Goal: Task Accomplishment & Management: Use online tool/utility

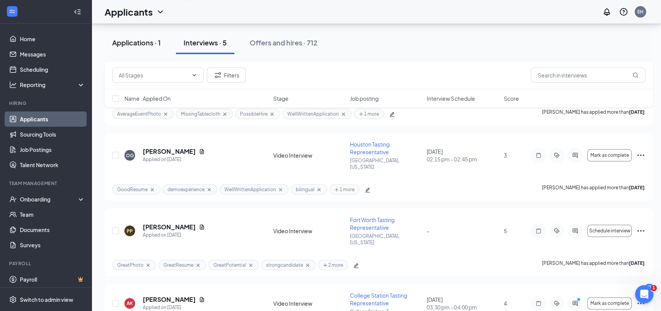
click at [130, 42] on div "Applications · 1" at bounding box center [136, 43] width 48 height 10
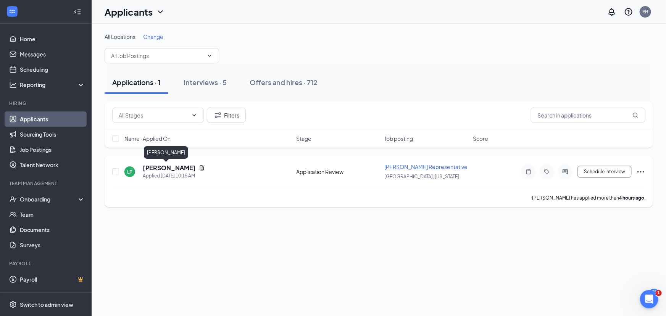
click at [153, 166] on h5 "[PERSON_NAME]" at bounding box center [169, 168] width 53 height 8
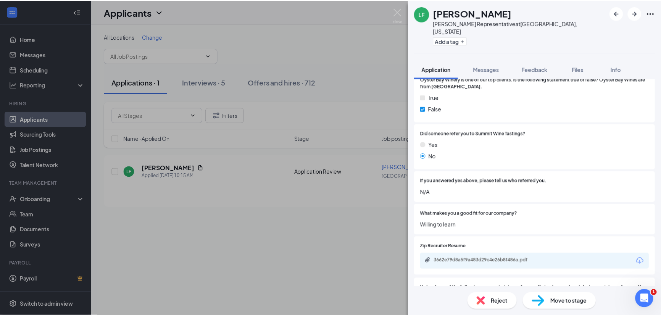
scroll to position [832, 0]
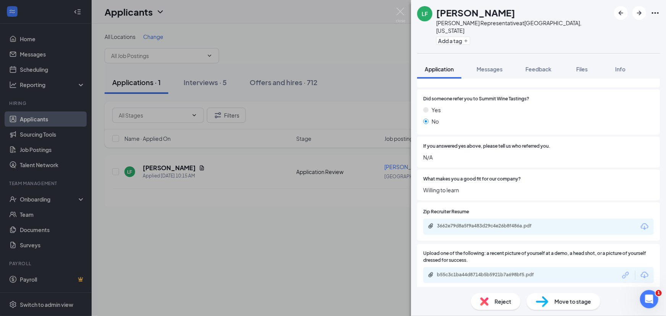
click at [641, 272] on icon "Download" at bounding box center [645, 275] width 8 height 6
click at [641, 222] on icon "Download" at bounding box center [644, 226] width 9 height 9
click at [399, 13] on img at bounding box center [401, 15] width 10 height 15
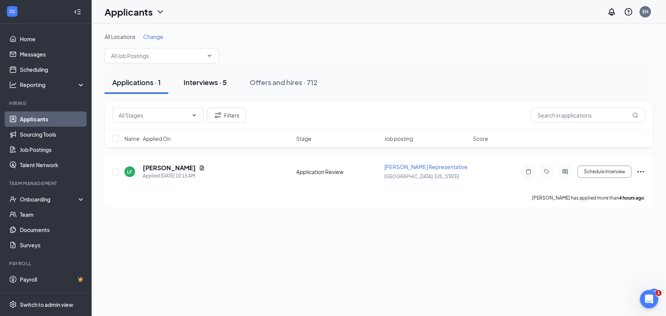
click at [206, 84] on div "Interviews · 5" at bounding box center [205, 82] width 43 height 10
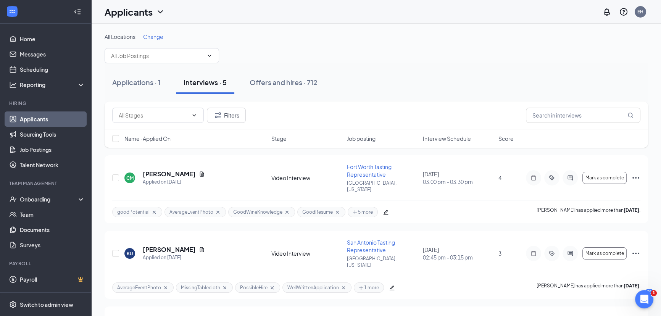
click at [197, 82] on div "Interviews · 5" at bounding box center [205, 82] width 43 height 10
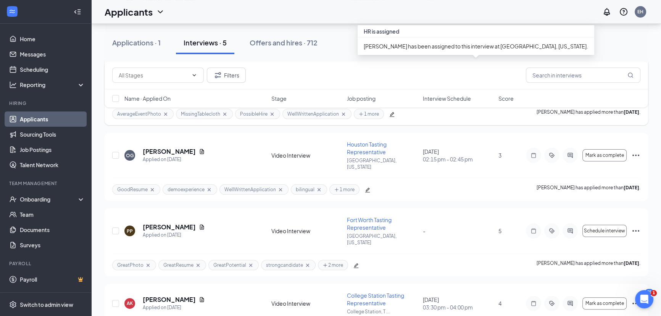
scroll to position [185, 0]
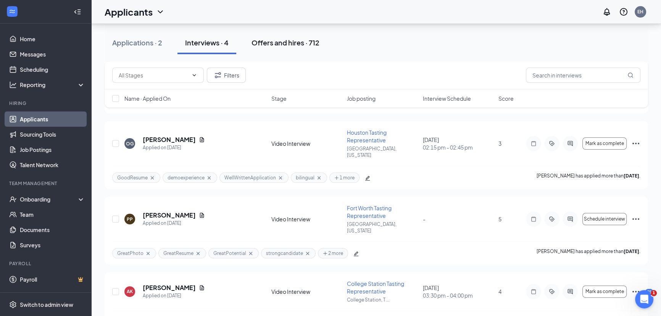
click at [269, 44] on div "Offers and hires · 712" at bounding box center [285, 43] width 68 height 10
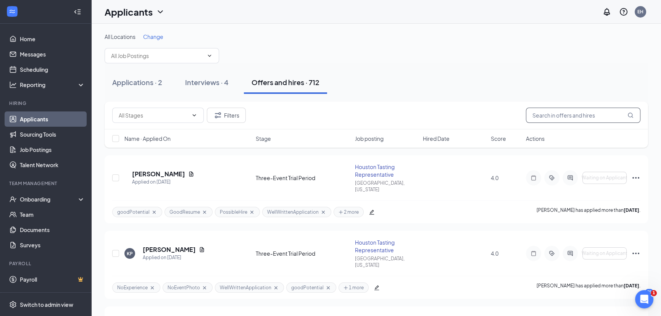
click at [563, 114] on input "text" at bounding box center [583, 115] width 114 height 15
click at [211, 82] on div "Interviews · 4" at bounding box center [206, 82] width 43 height 10
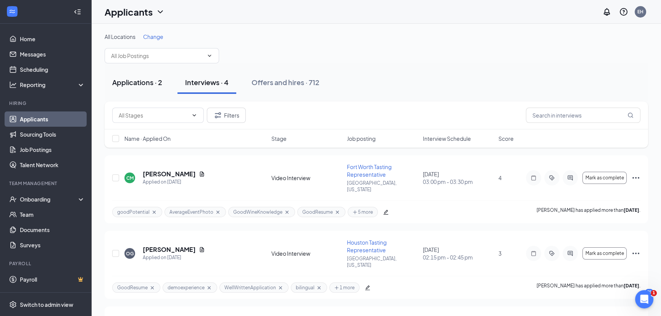
click at [134, 84] on div "Applications · 2" at bounding box center [137, 82] width 50 height 10
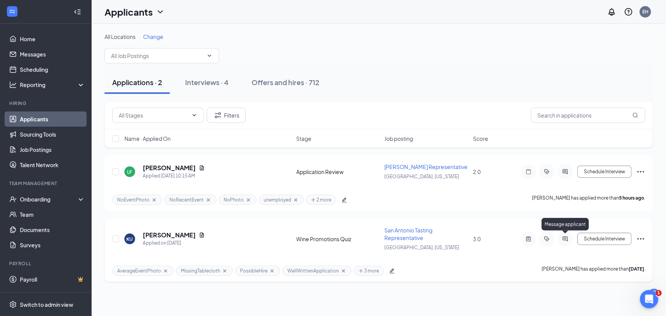
click at [566, 236] on icon "ActiveChat" at bounding box center [565, 239] width 9 height 6
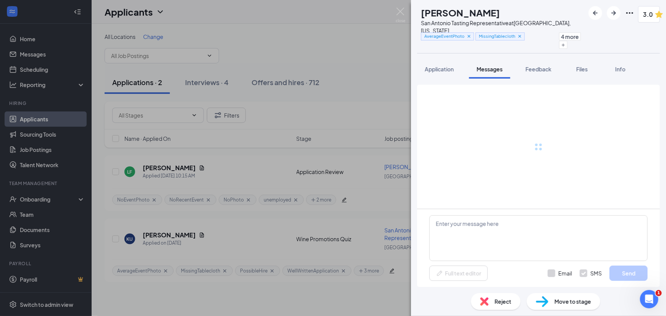
scroll to position [401, 0]
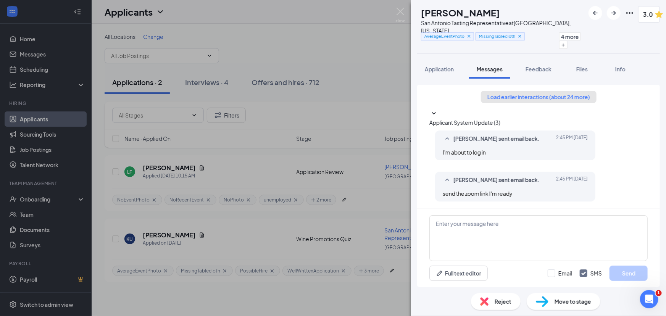
click at [526, 91] on button "Load earlier interactions (about 24 more)" at bounding box center [539, 97] width 116 height 12
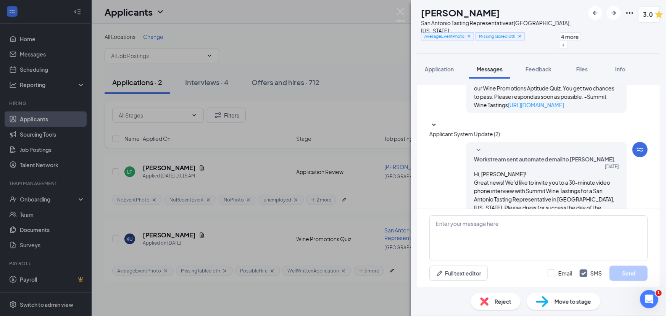
scroll to position [451, 0]
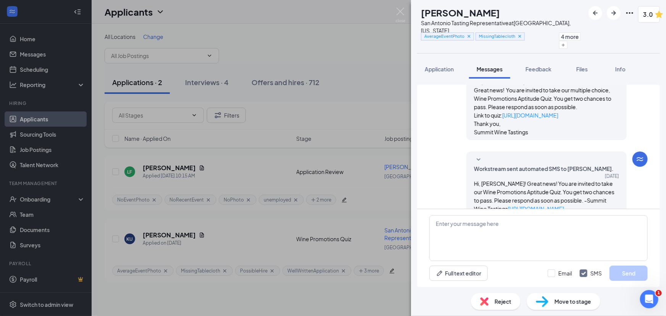
scroll to position [312, 0]
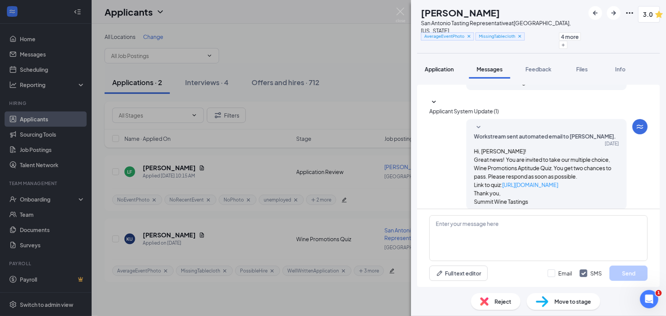
click at [439, 66] on span "Application" at bounding box center [439, 69] width 29 height 7
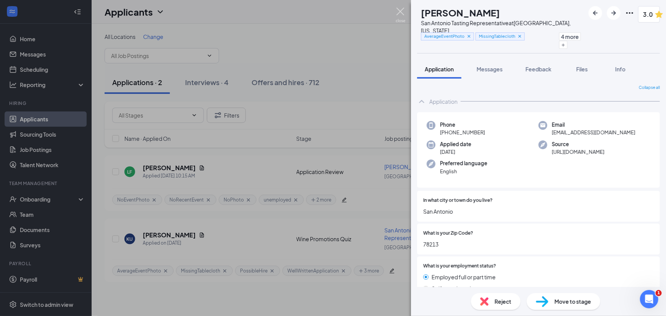
click at [401, 10] on img at bounding box center [401, 15] width 10 height 15
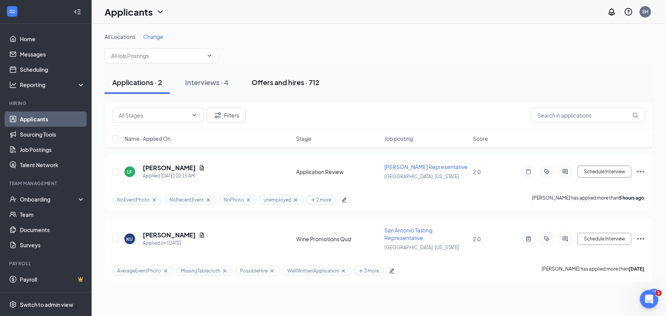
click at [264, 84] on div "Offers and hires · 712" at bounding box center [285, 82] width 68 height 10
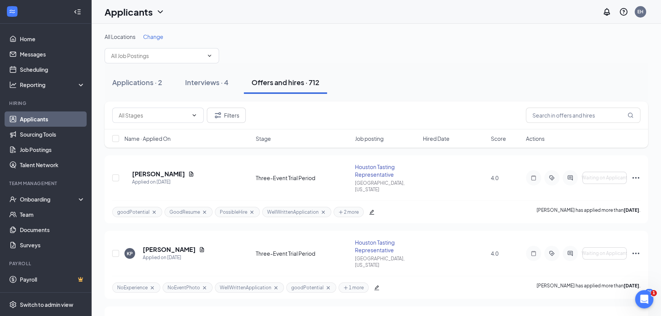
click at [570, 123] on div "Filters" at bounding box center [376, 115] width 543 height 28
click at [565, 118] on input "text" at bounding box center [583, 115] width 114 height 15
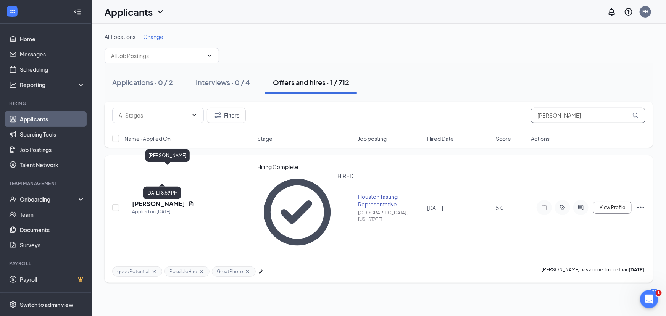
type input "[PERSON_NAME]"
click at [161, 200] on h5 "[PERSON_NAME]" at bounding box center [158, 204] width 53 height 8
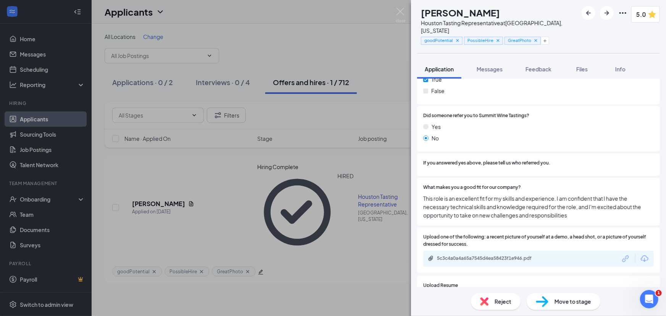
scroll to position [867, 0]
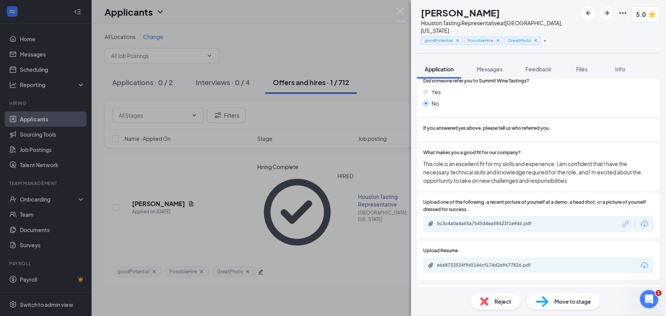
click at [641, 221] on icon "Download" at bounding box center [645, 224] width 8 height 6
click at [398, 11] on img at bounding box center [401, 15] width 10 height 15
